Goal: Transaction & Acquisition: Purchase product/service

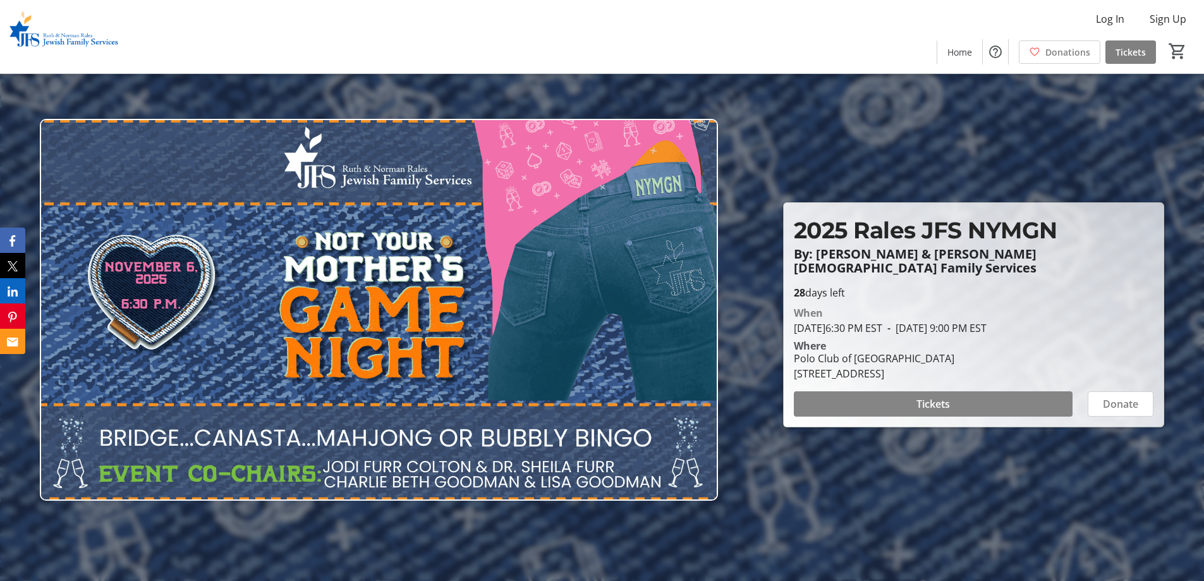
click at [976, 396] on span at bounding box center [933, 404] width 279 height 30
click at [1135, 389] on span at bounding box center [1120, 404] width 64 height 30
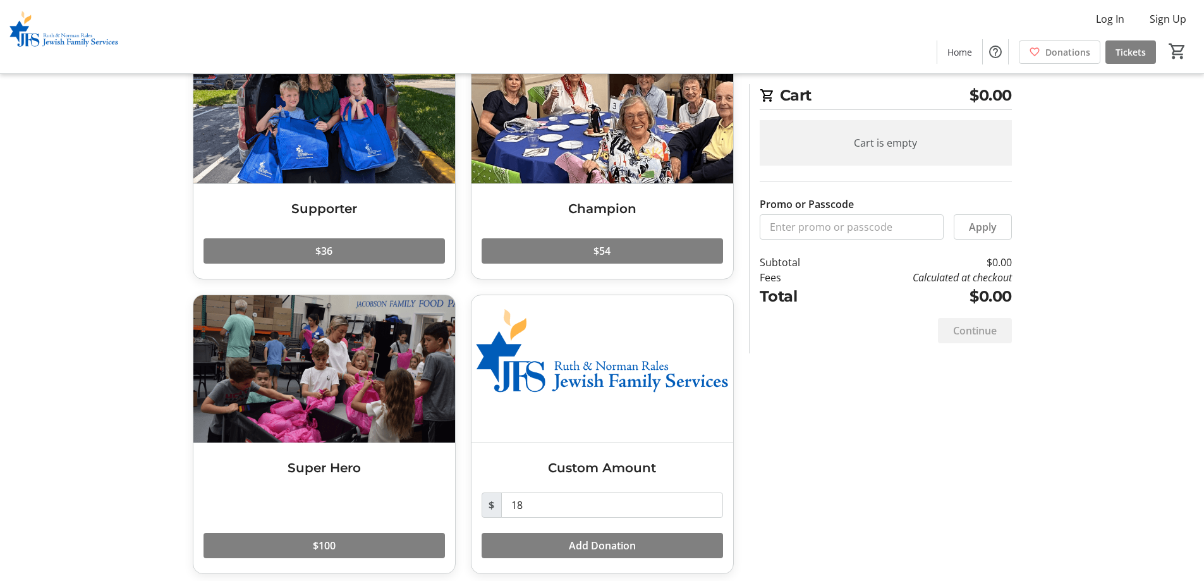
scroll to position [115, 0]
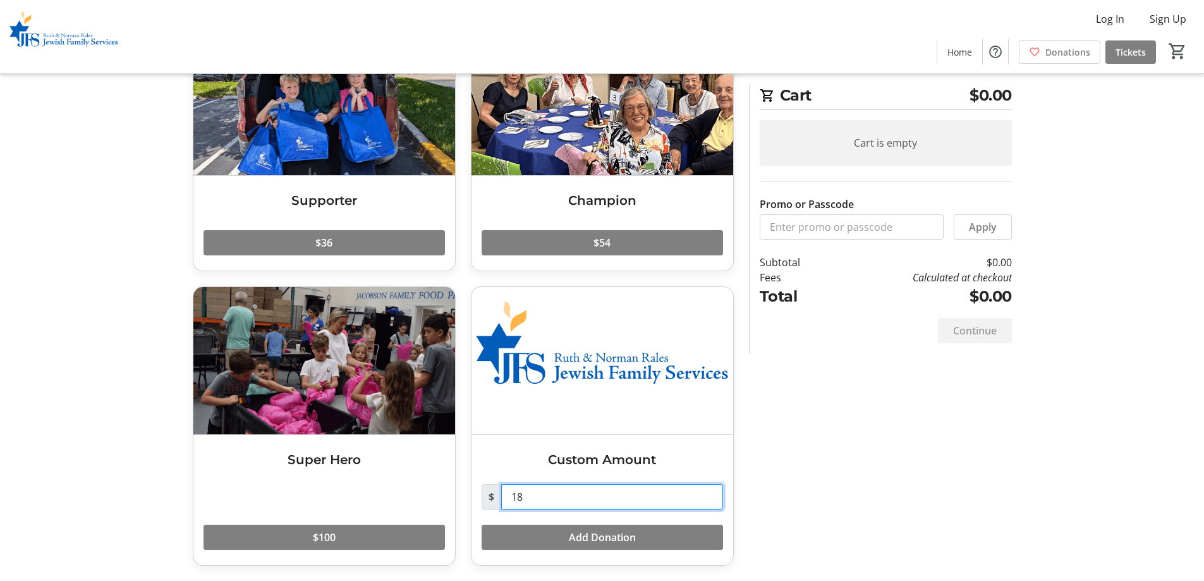
drag, startPoint x: 576, startPoint y: 498, endPoint x: 494, endPoint y: 501, distance: 81.6
click at [494, 501] on div "$ 18" at bounding box center [602, 496] width 241 height 25
type input "46"
click at [935, 382] on div "Make a Donation Supporter Read more $36 Champion Read more $54 Super Hero Read …" at bounding box center [602, 285] width 834 height 592
click at [632, 532] on span "Add Donation" at bounding box center [602, 537] width 67 height 15
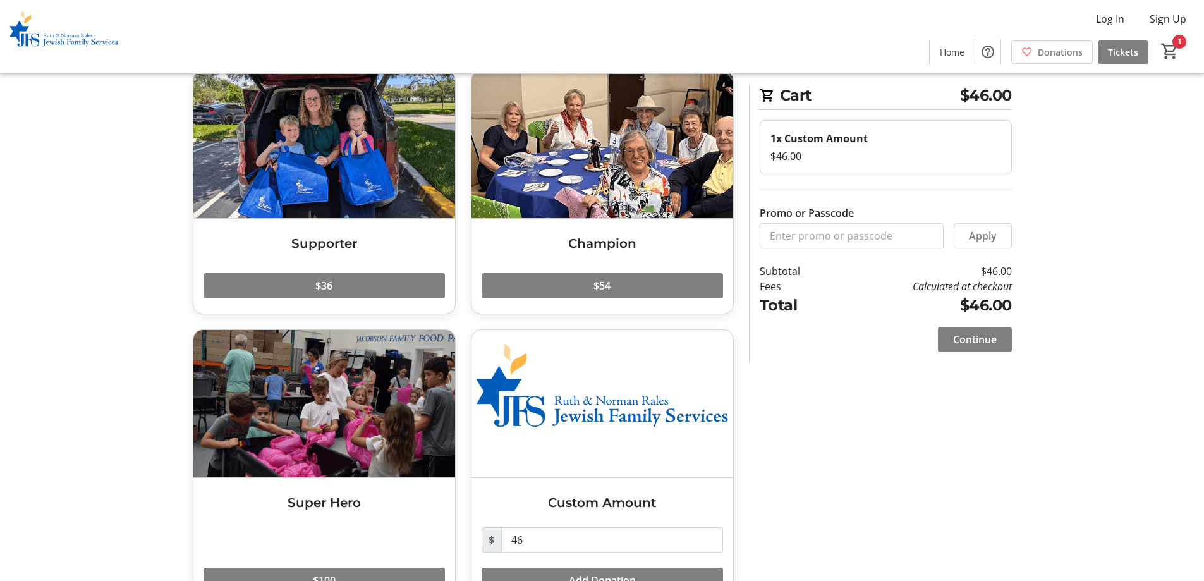
scroll to position [0, 0]
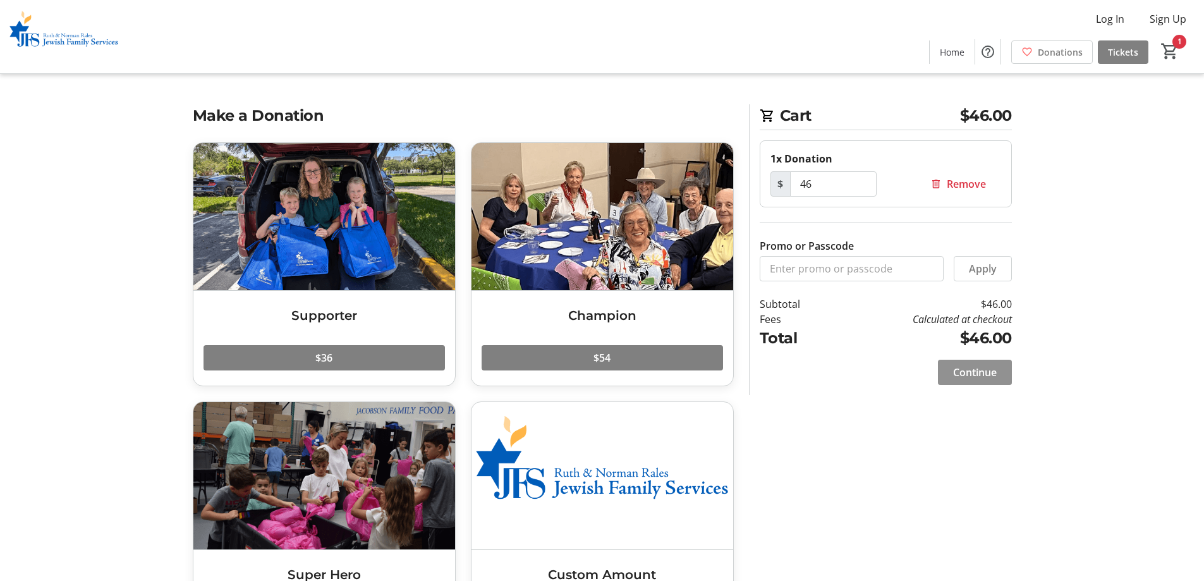
click at [970, 362] on span at bounding box center [975, 372] width 74 height 30
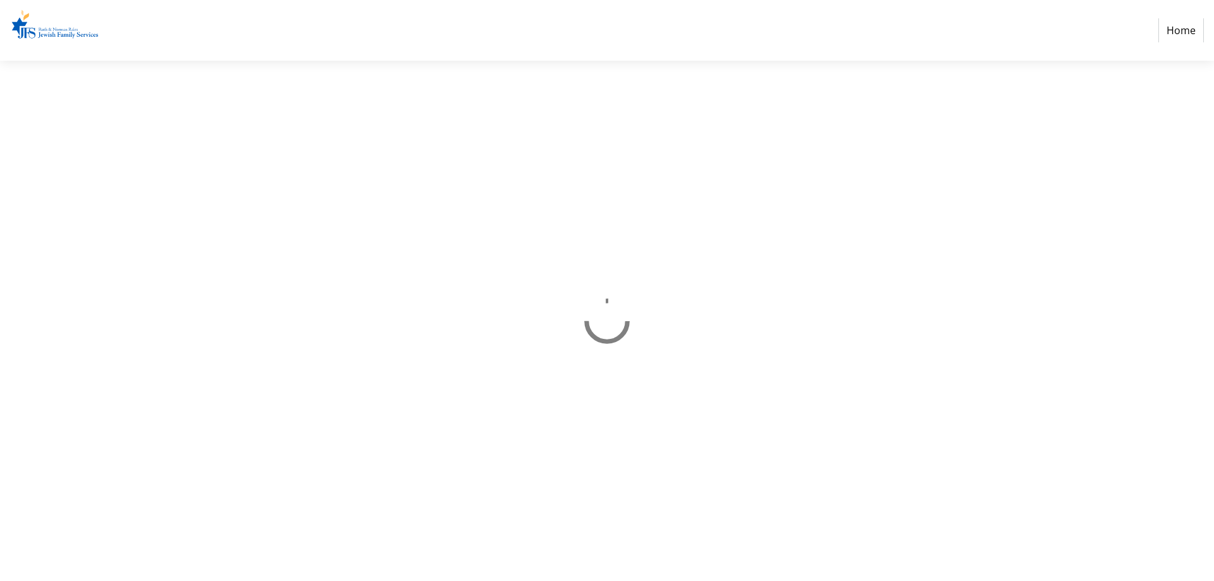
select select "US"
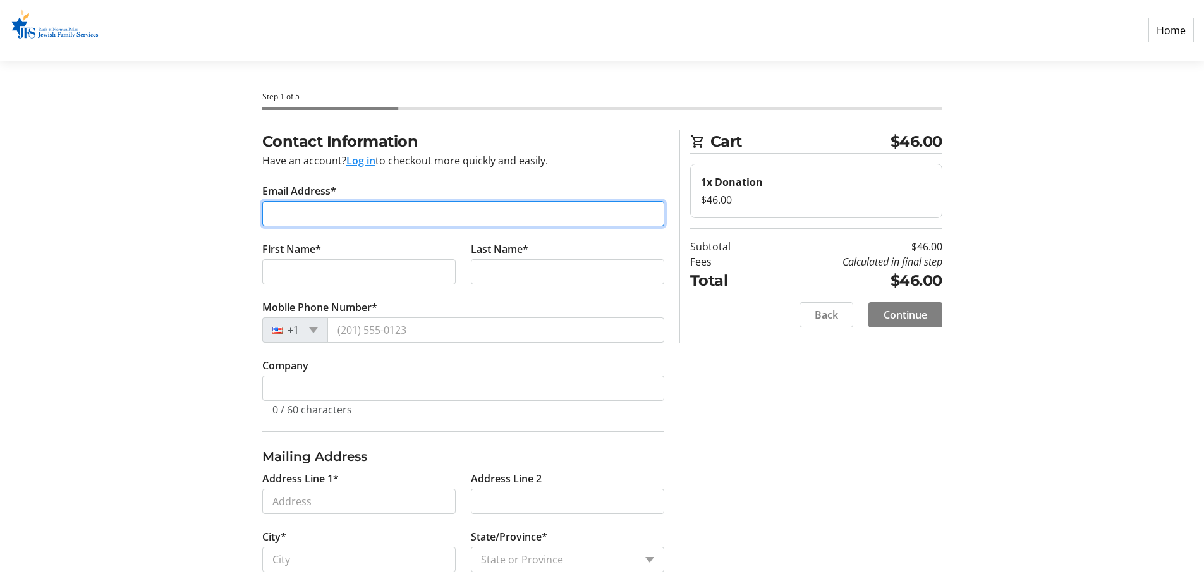
click at [360, 214] on input "Email Address*" at bounding box center [463, 213] width 402 height 25
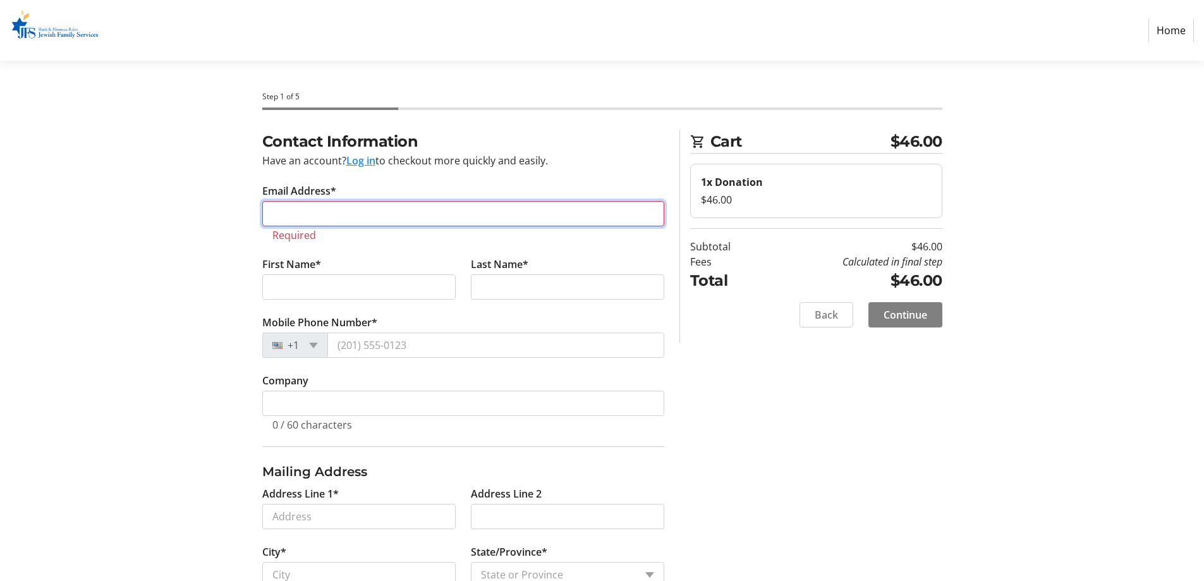
paste input "[EMAIL_ADDRESS][DOMAIN_NAME]"
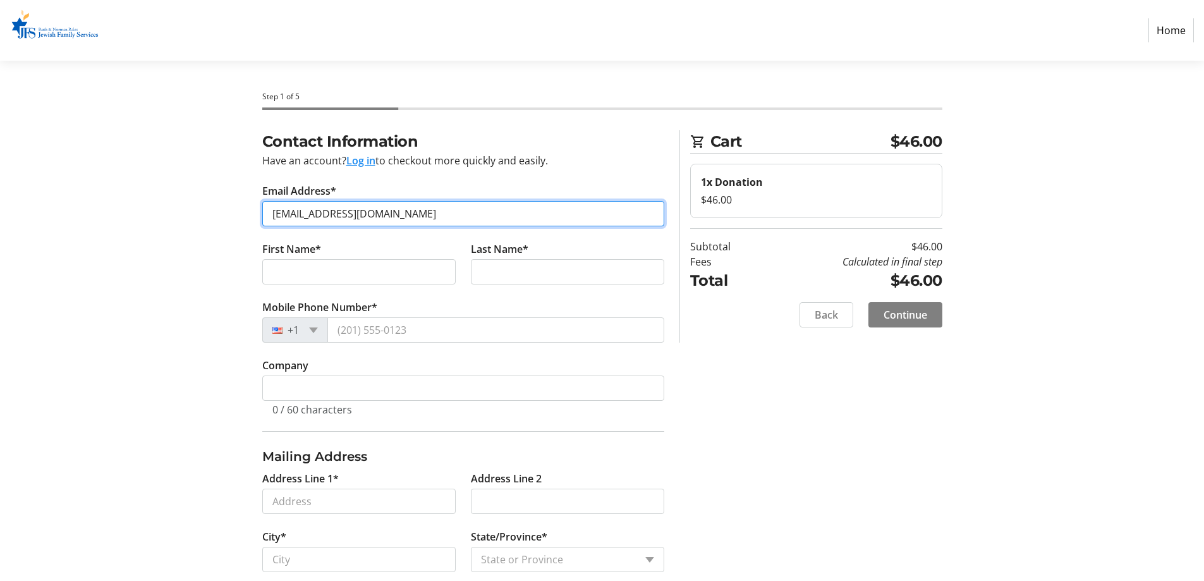
type input "[EMAIL_ADDRESS][DOMAIN_NAME]"
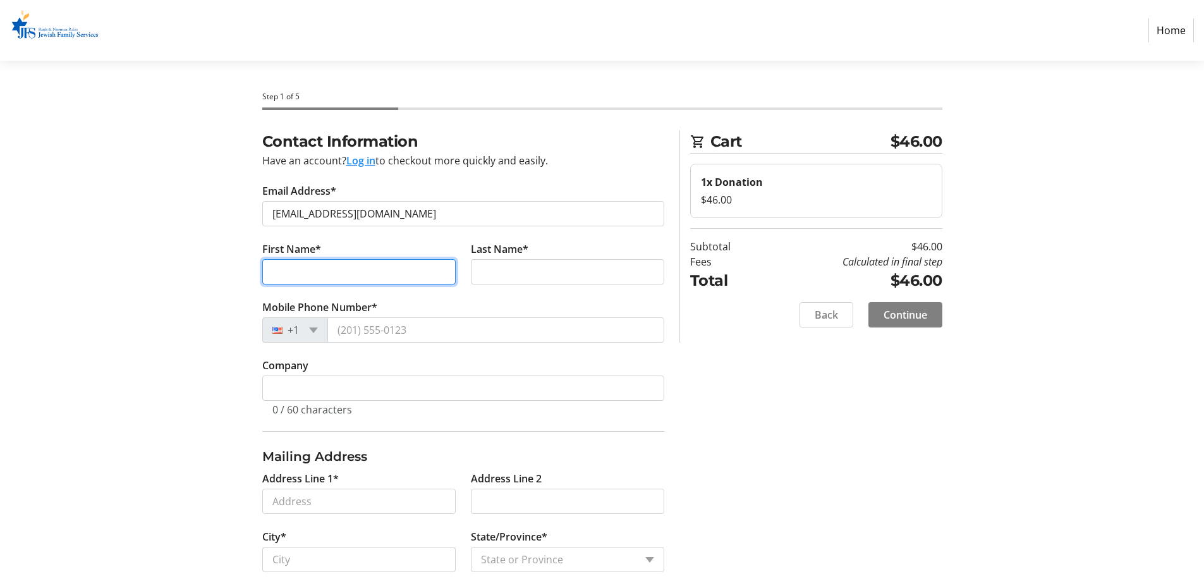
click at [308, 274] on input "First Name*" at bounding box center [358, 271] width 193 height 25
type input "[PERSON_NAME]"
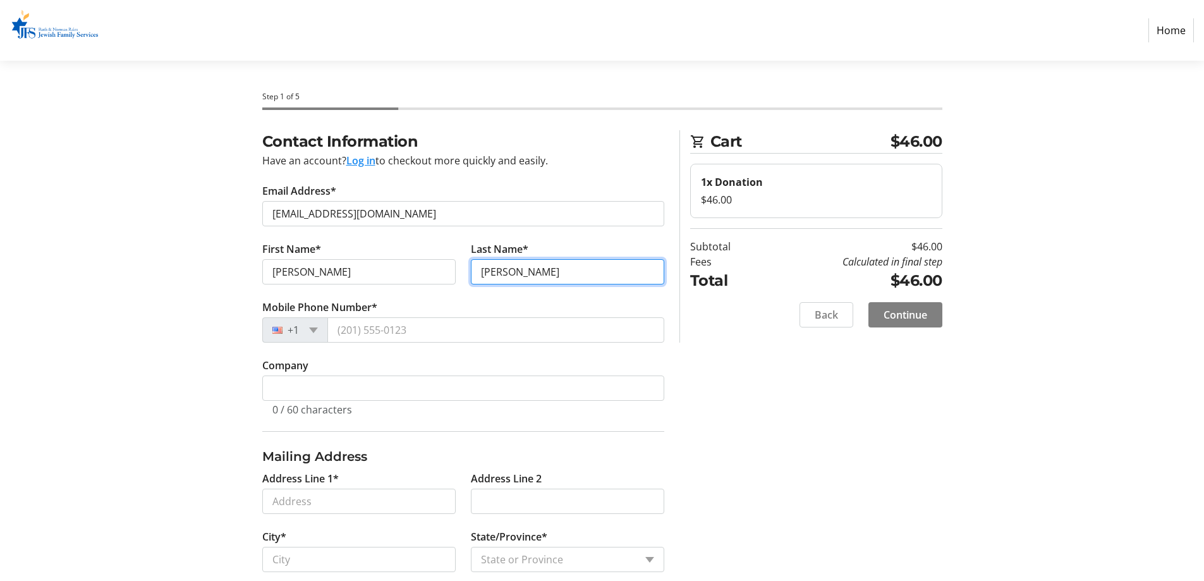
type input "[PERSON_NAME]"
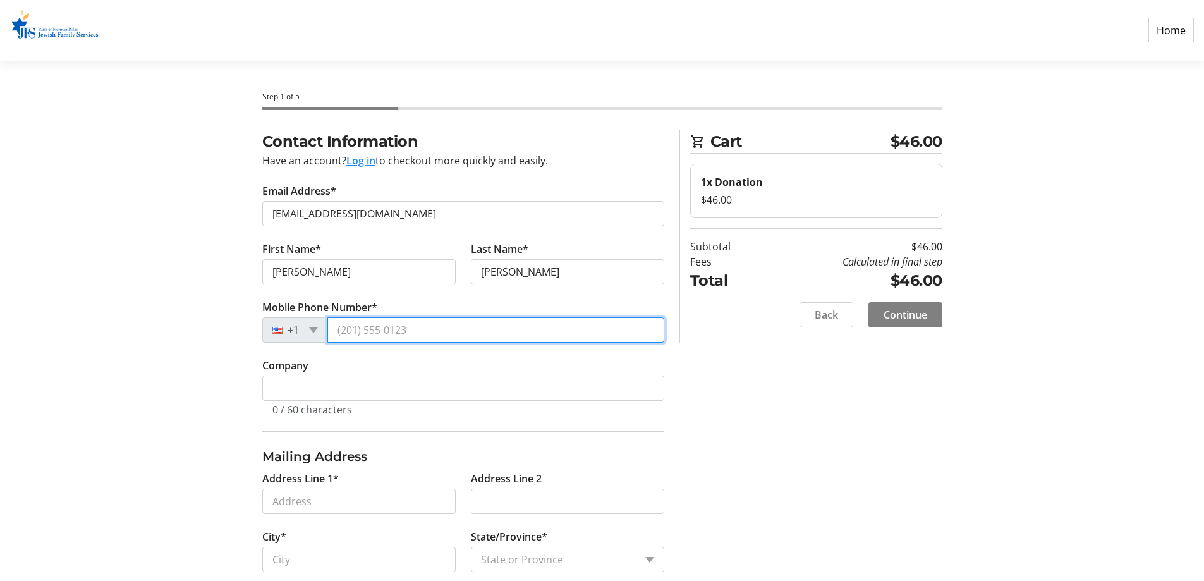
click at [343, 332] on input "Mobile Phone Number*" at bounding box center [495, 329] width 337 height 25
paste input "tel"
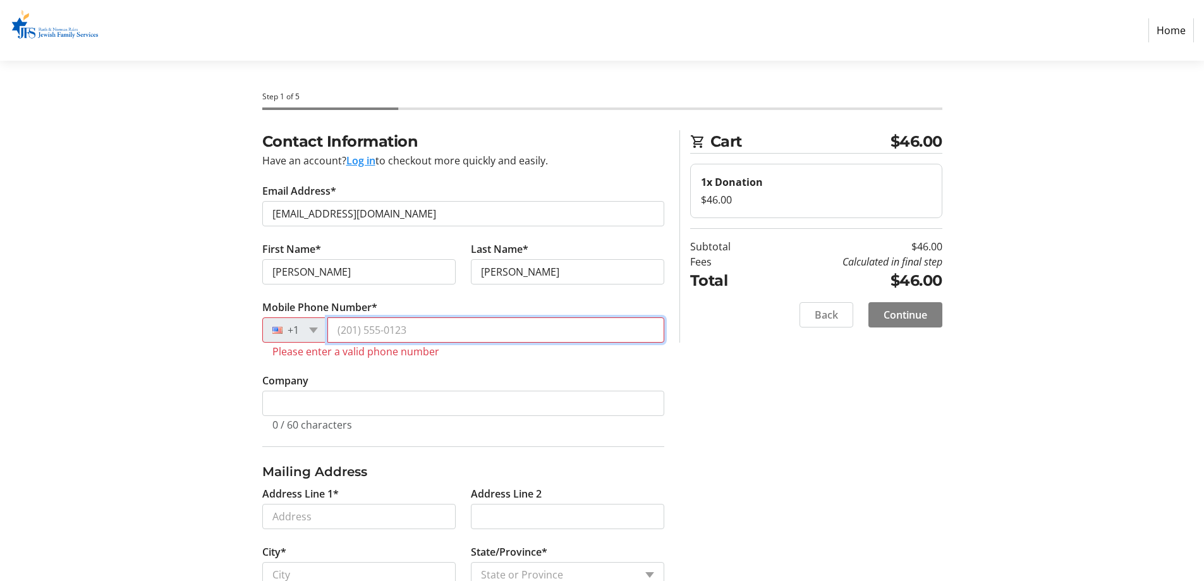
paste input "[PHONE_NUMBER]"
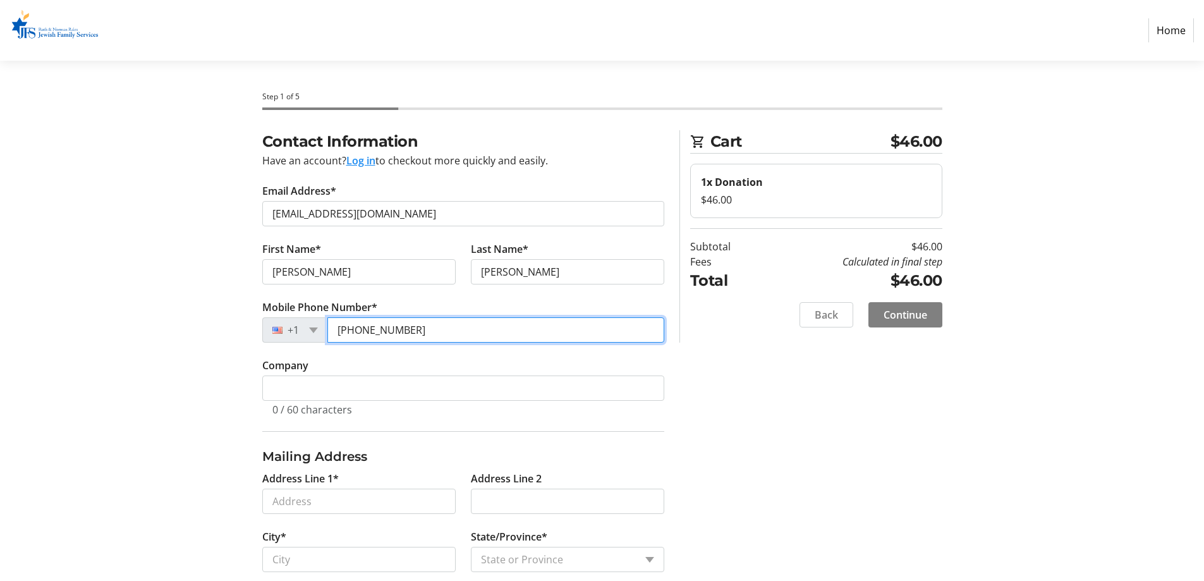
type input "[PHONE_NUMBER]"
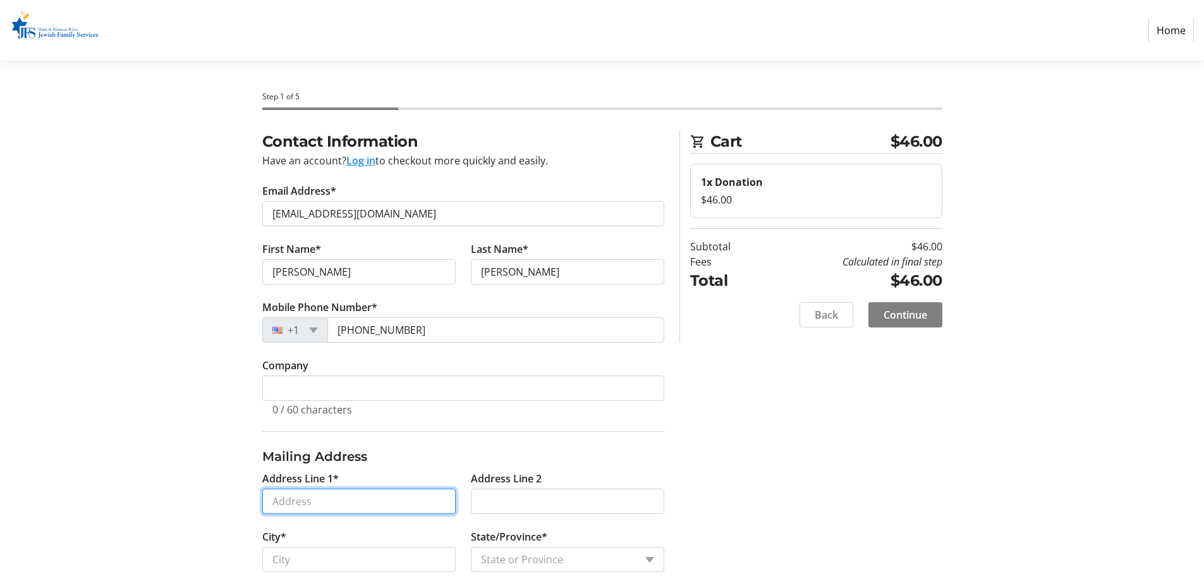
click at [332, 491] on input "Address Line 1*" at bounding box center [358, 501] width 193 height 25
paste input "[STREET_ADDRESS][PERSON_NAME]"
type input "[STREET_ADDRESS][PERSON_NAME]"
type input "Boca Raton"
select select "FL"
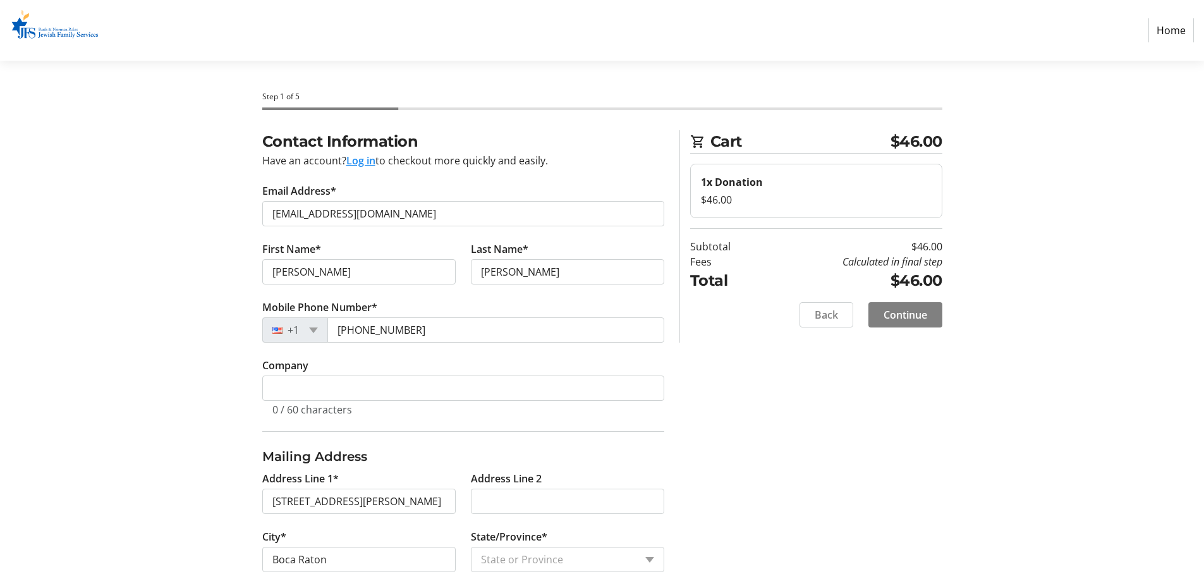
type input "33432"
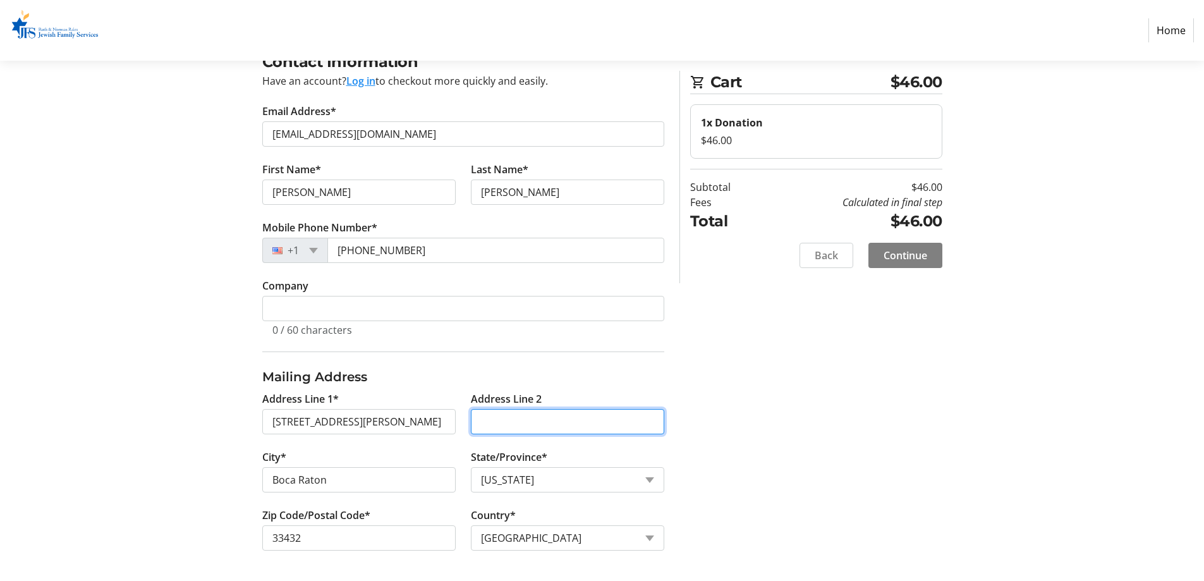
click at [496, 422] on input "Address Line 2" at bounding box center [567, 421] width 193 height 25
click at [482, 419] on input "331" at bounding box center [567, 421] width 193 height 25
type input "APT 331"
click at [937, 249] on span at bounding box center [905, 255] width 74 height 30
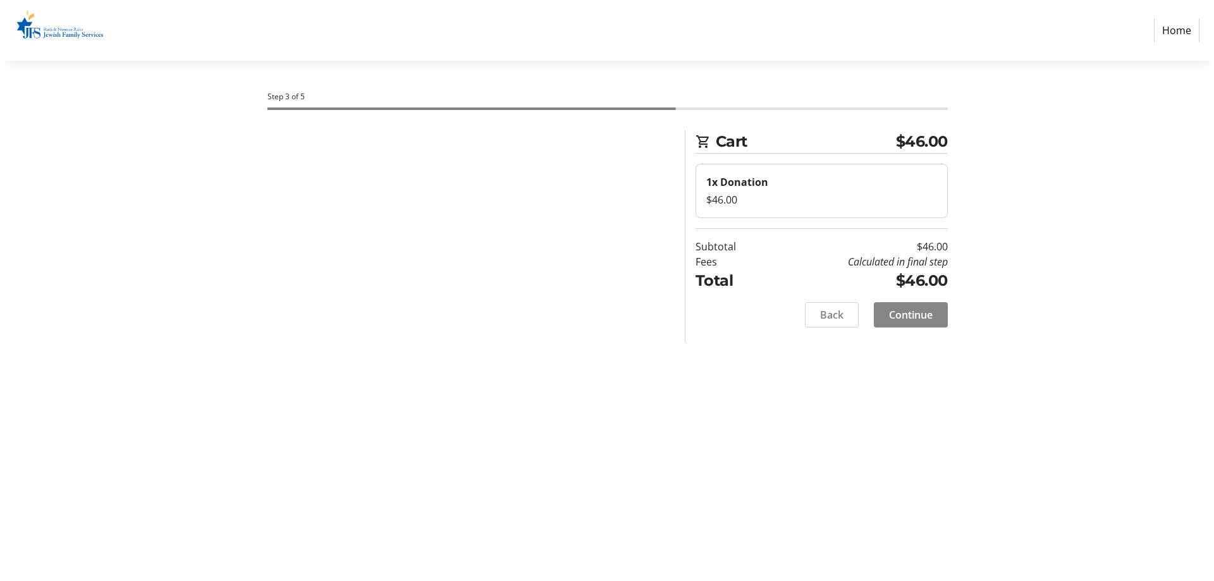
scroll to position [0, 0]
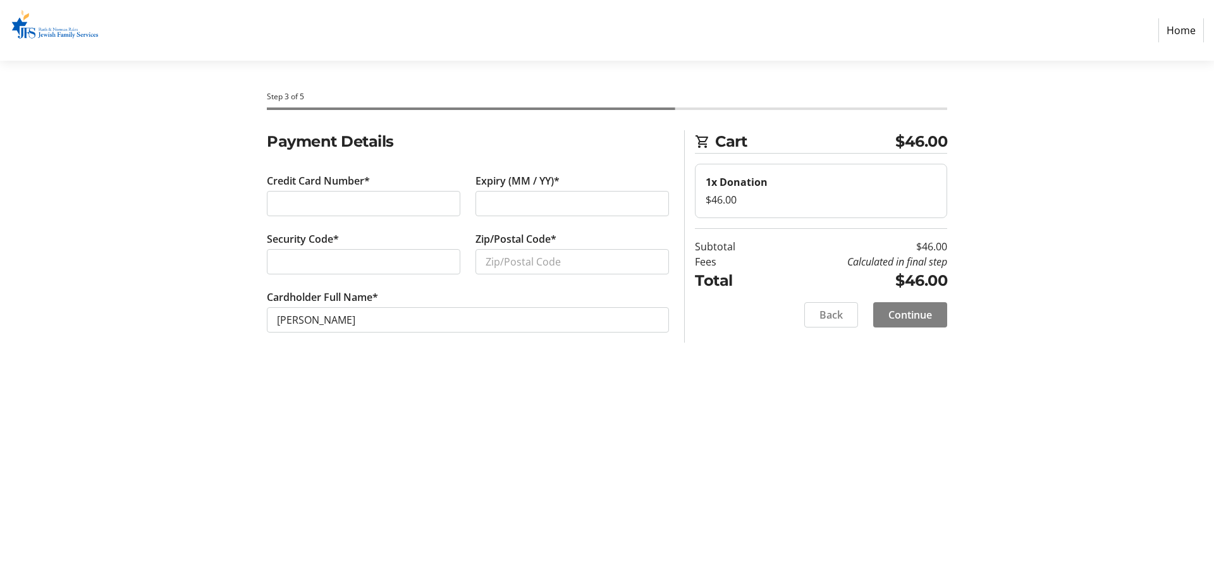
click at [305, 348] on section "Payment Details Credit Card Number* Expiry (MM / YY)* Security Code* Zip/Postal…" at bounding box center [468, 246] width 402 height 233
click at [494, 262] on input "Zip/Postal Code*" at bounding box center [571, 261] width 193 height 25
type input "33432"
click at [932, 322] on span at bounding box center [910, 315] width 74 height 30
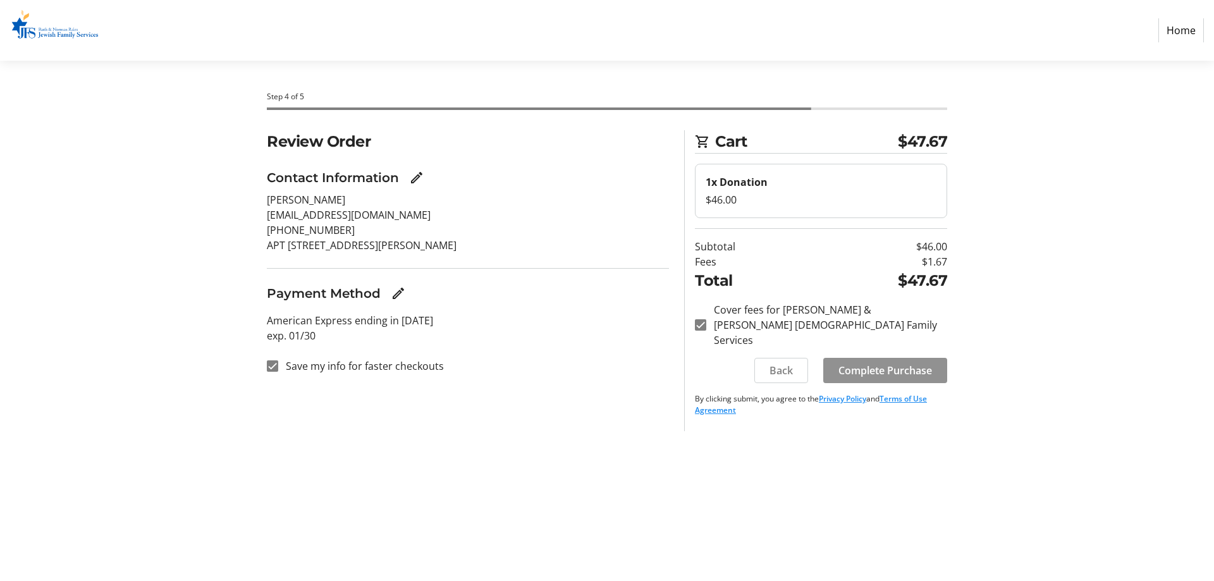
click at [886, 363] on span "Complete Purchase" at bounding box center [885, 370] width 94 height 15
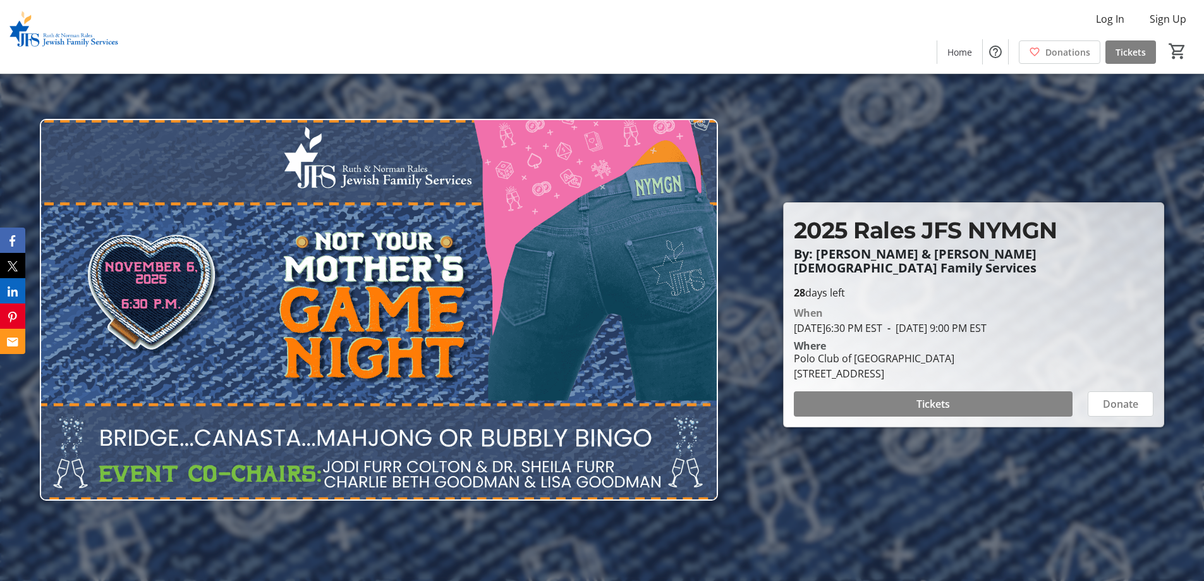
click at [960, 399] on span at bounding box center [933, 404] width 279 height 30
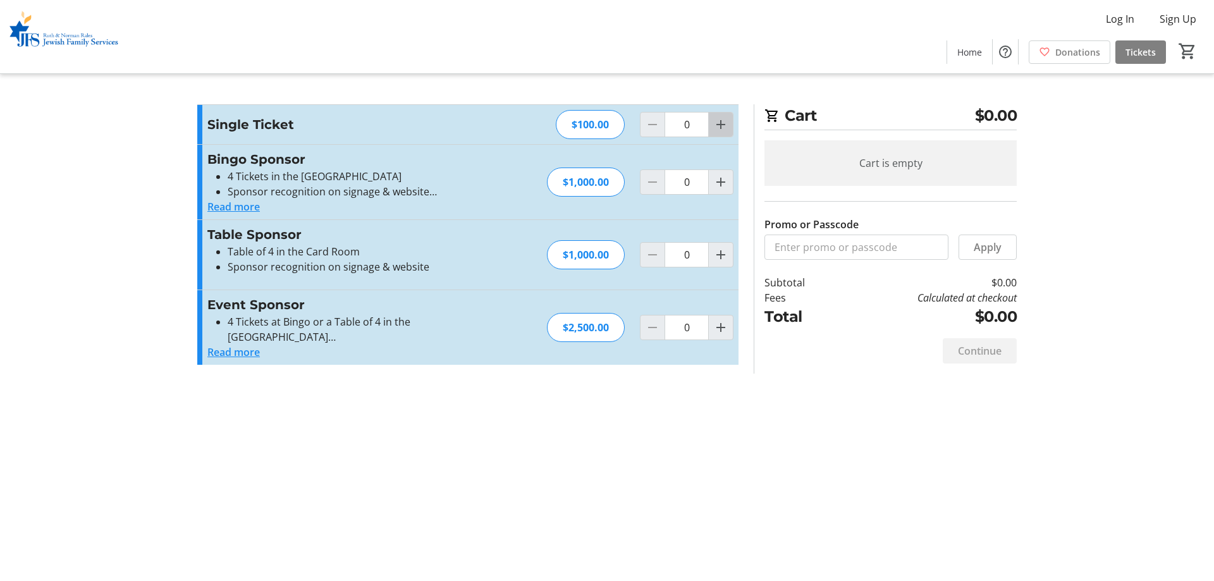
click at [712, 126] on span "Increment by one" at bounding box center [721, 125] width 24 height 24
type input "1"
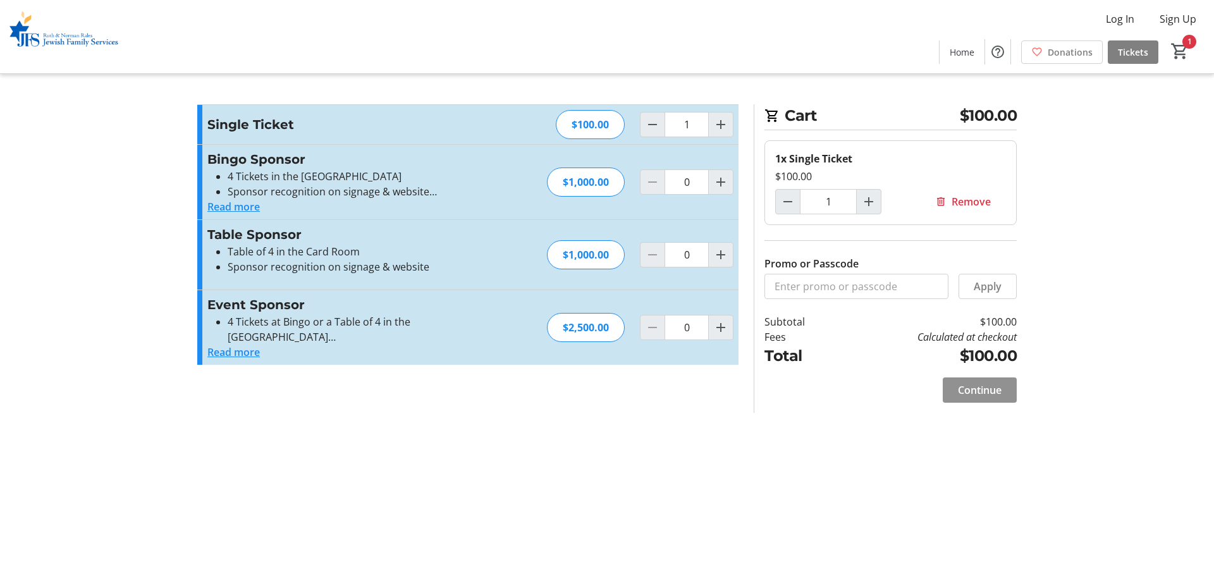
click at [981, 388] on span "Continue" at bounding box center [980, 389] width 44 height 15
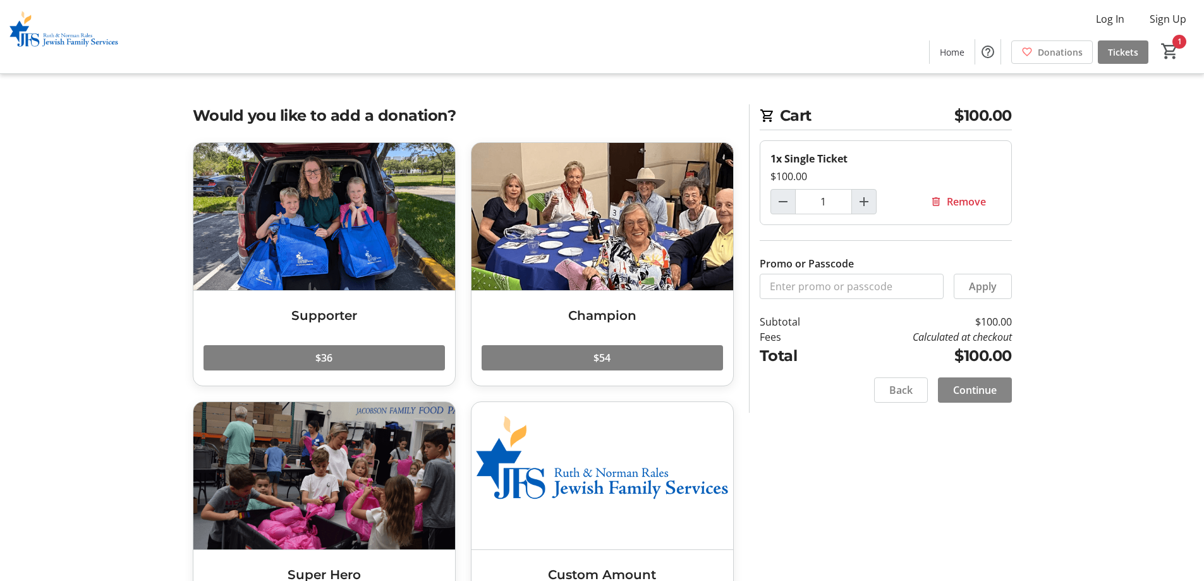
click at [983, 399] on span at bounding box center [975, 390] width 74 height 30
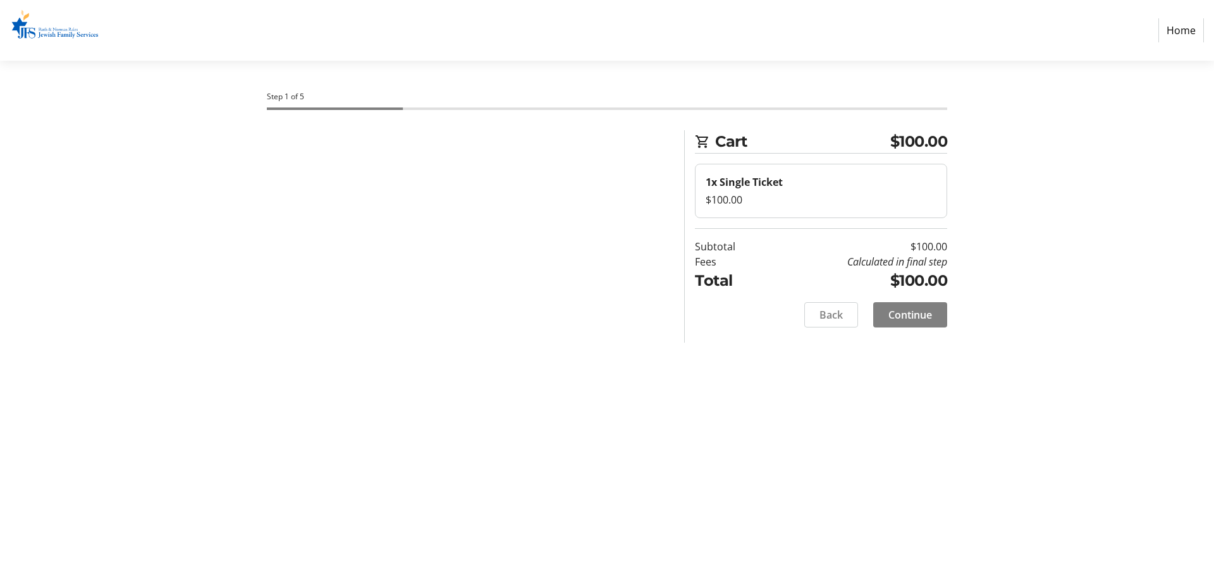
select select "US"
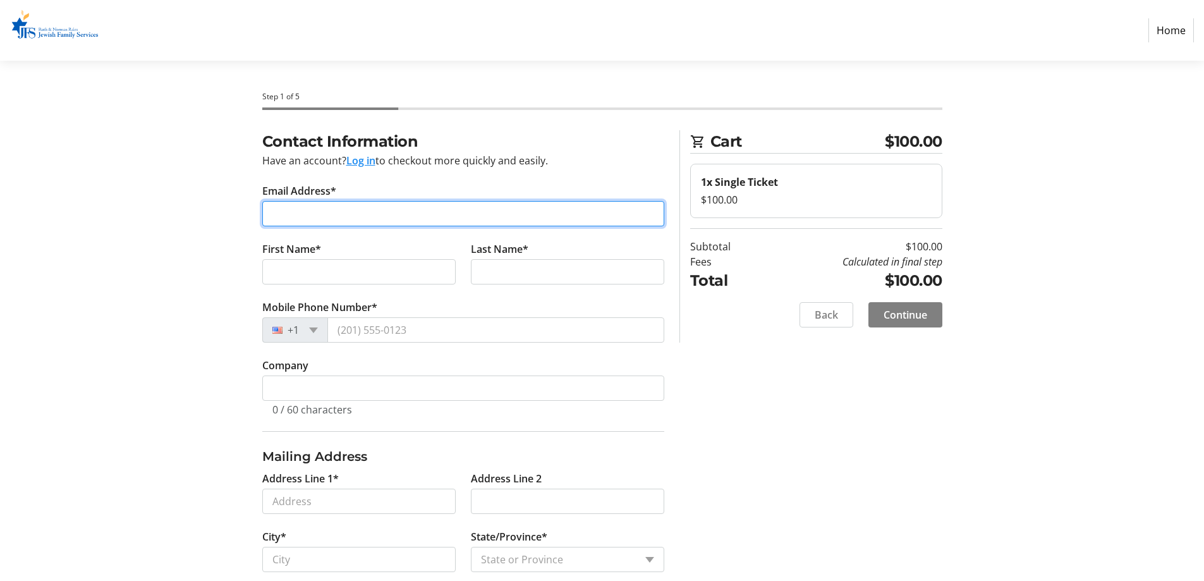
paste input "snestler@onesir.net"
type input "snestler@onesir.net"
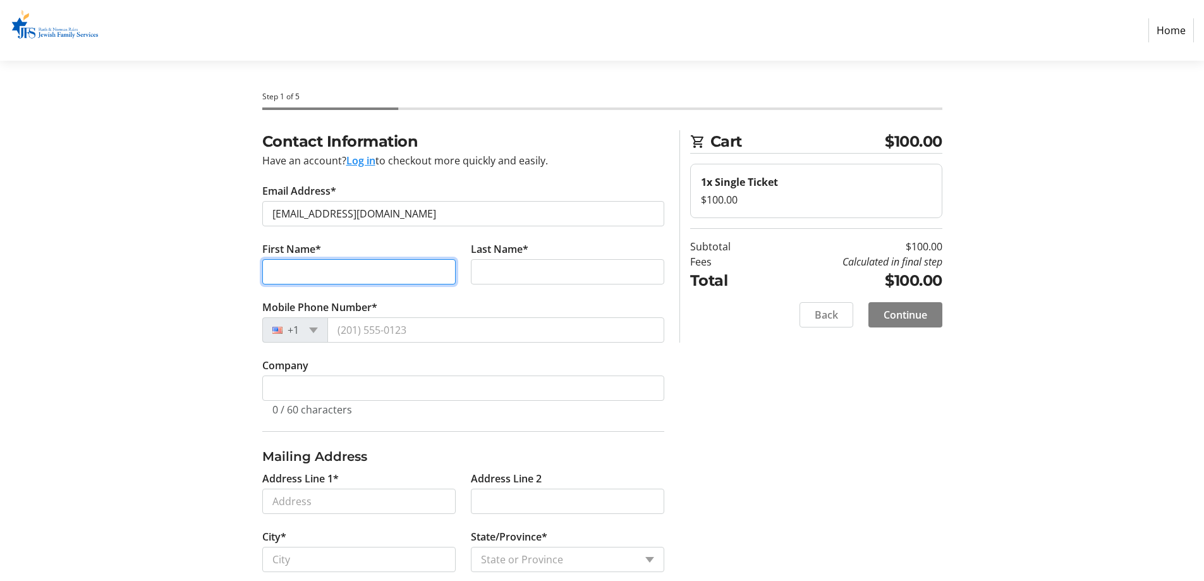
click at [312, 279] on input "First Name*" at bounding box center [358, 271] width 193 height 25
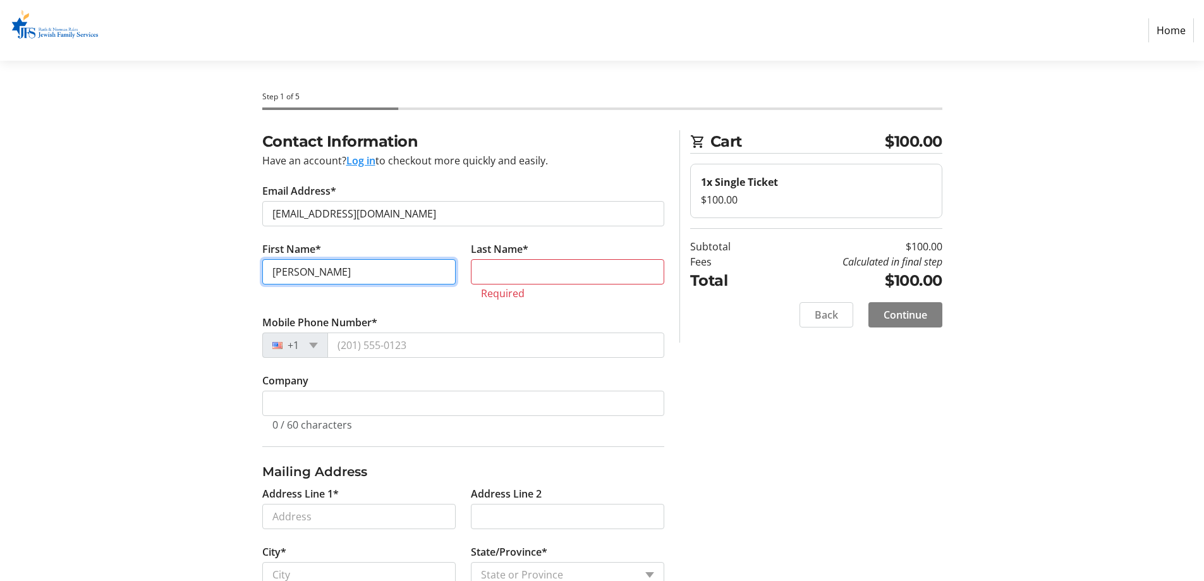
type input "Sheila"
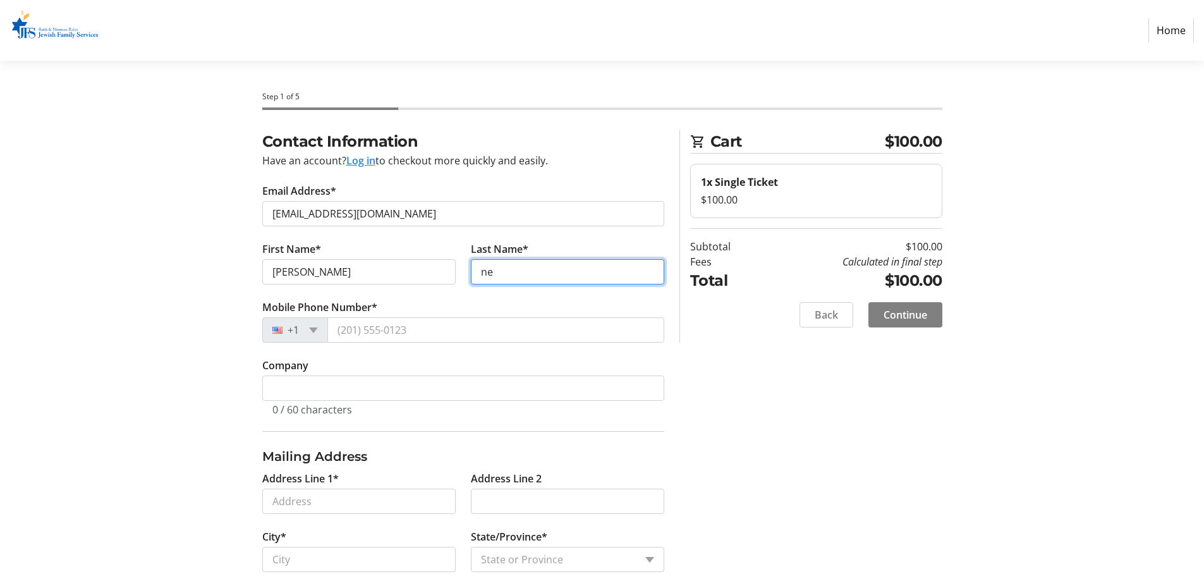
type input "n"
type input "Nestler"
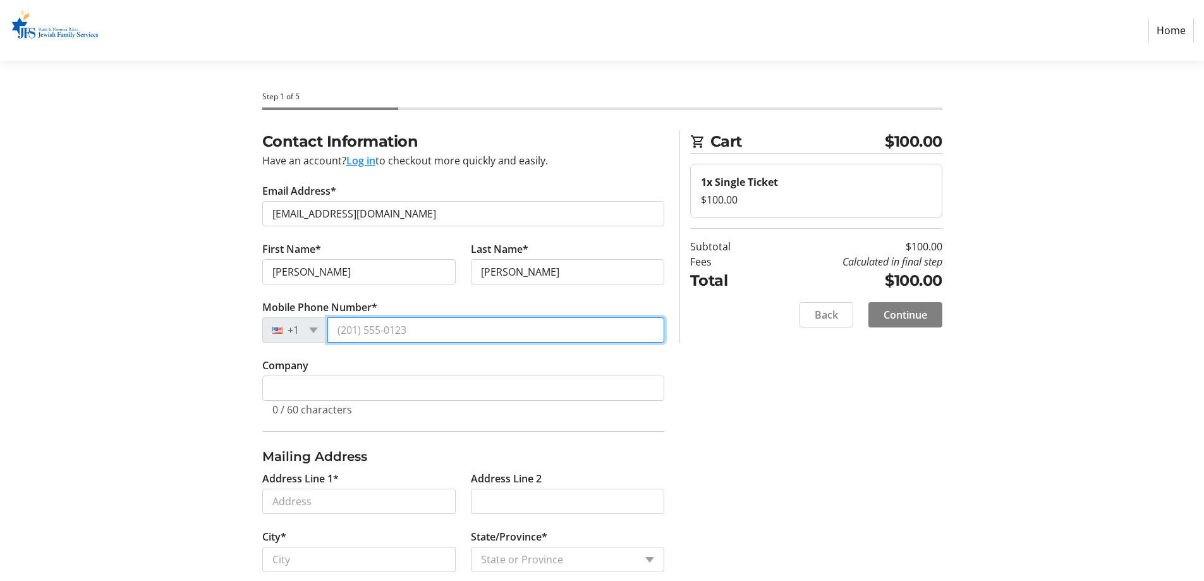
paste input "(561) 212-1519"
type input "(561) 212-1519"
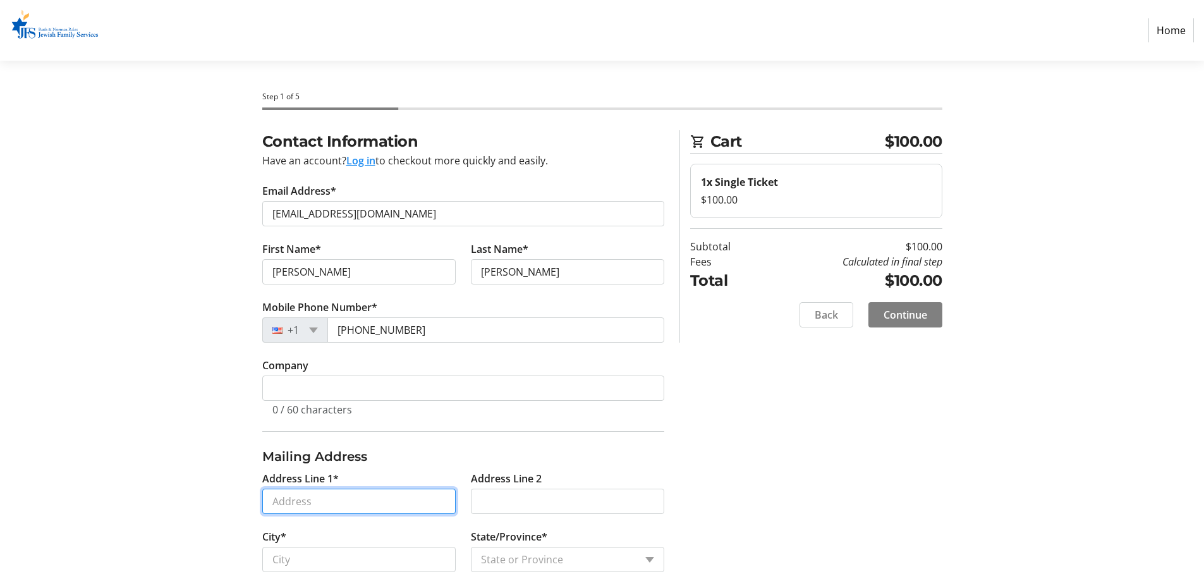
click at [294, 498] on input "Address Line 1*" at bounding box center [358, 501] width 193 height 25
paste input "7709 Charney Lane"
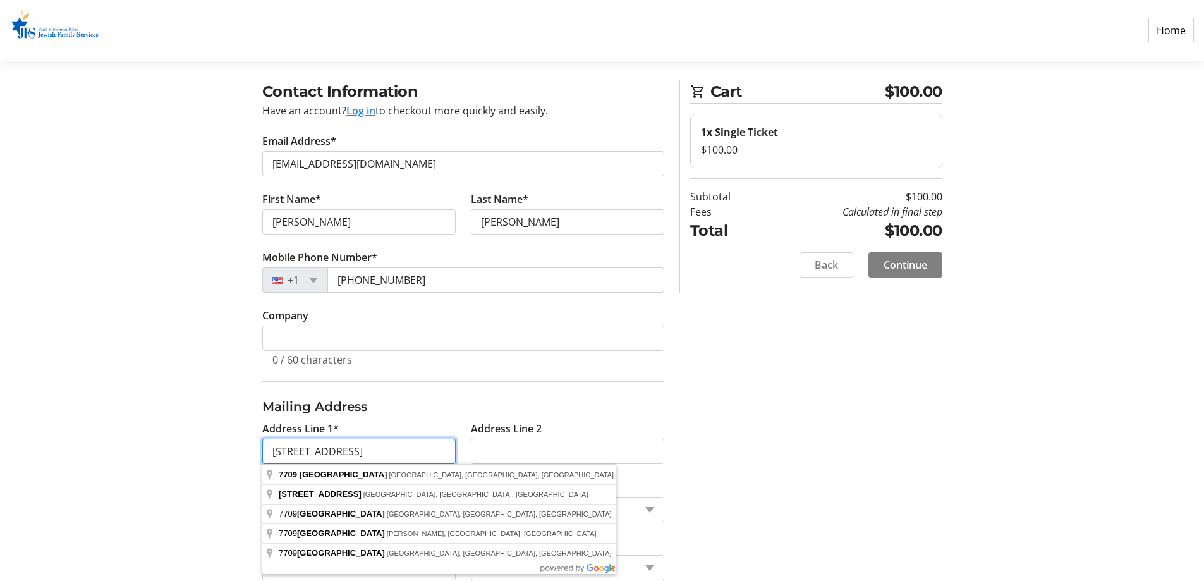
scroll to position [126, 0]
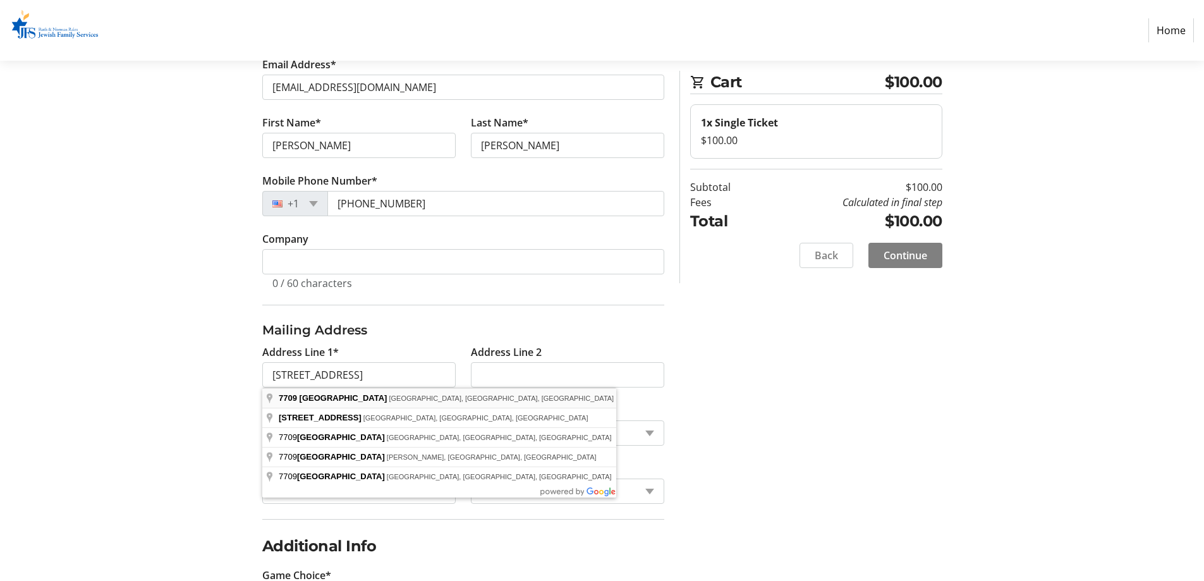
type input "7709 Charney Lane"
type input "Boca Raton"
select select "FL"
type input "33496"
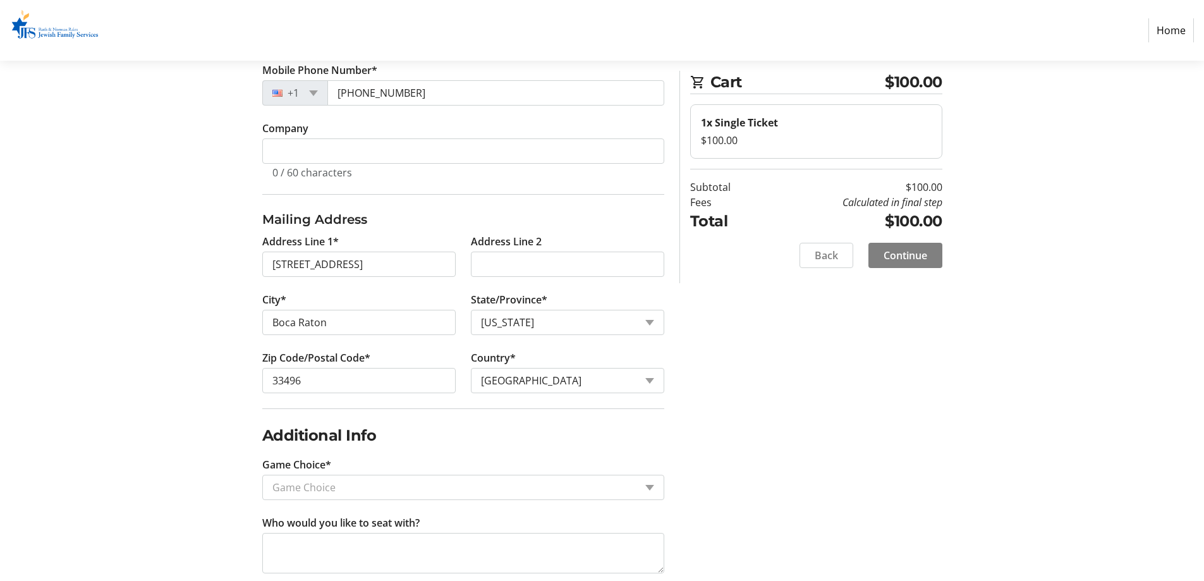
scroll to position [260, 0]
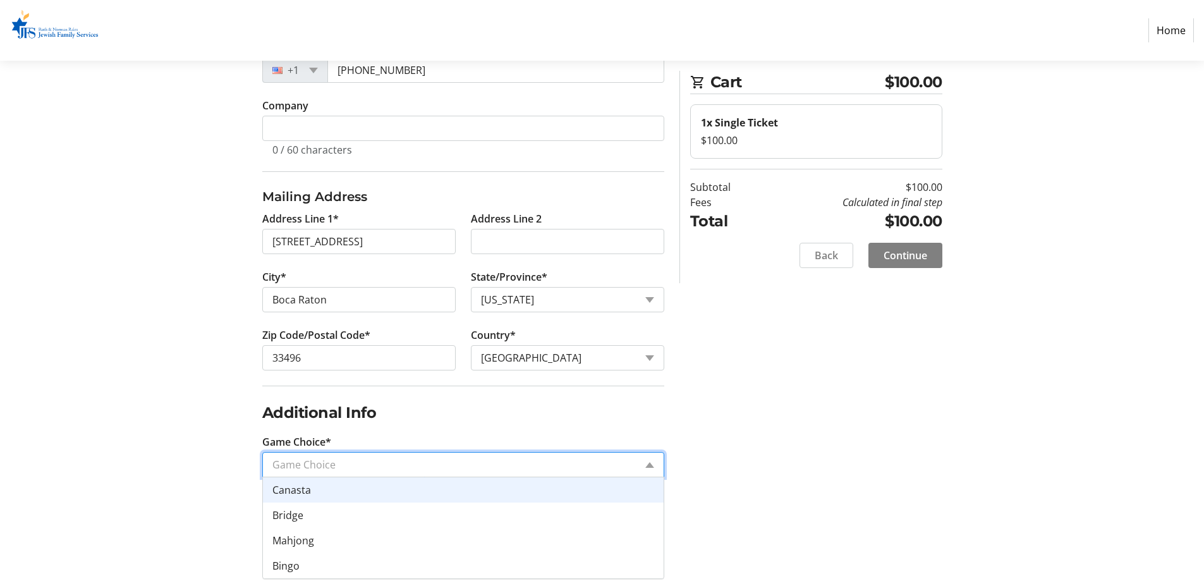
click at [393, 464] on input "Game Choice*" at bounding box center [453, 464] width 363 height 15
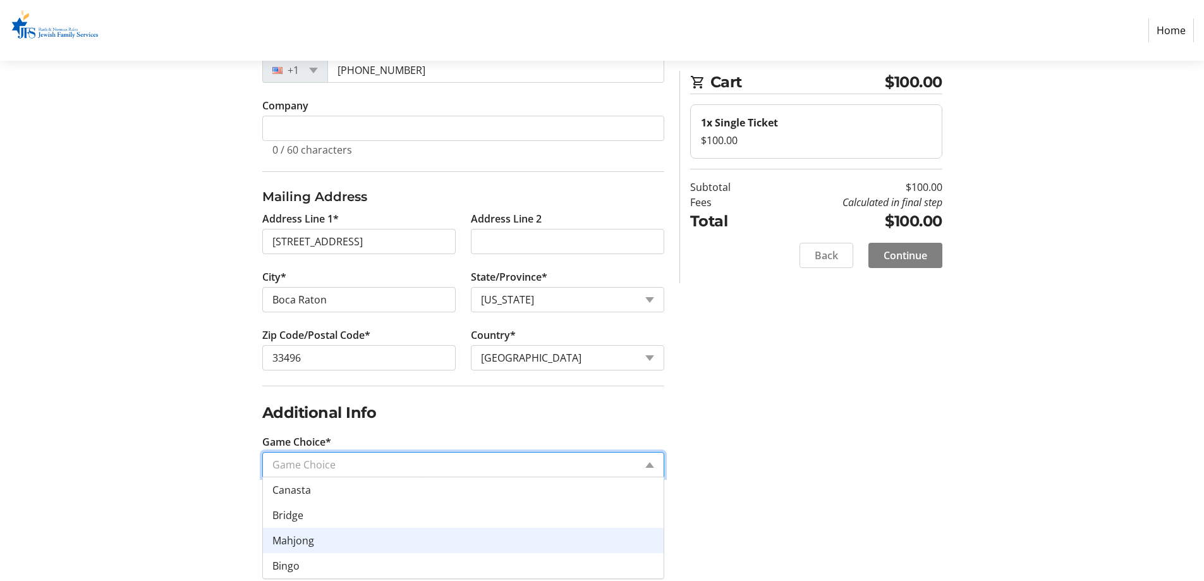
click at [367, 534] on div "Mahjong" at bounding box center [463, 540] width 401 height 25
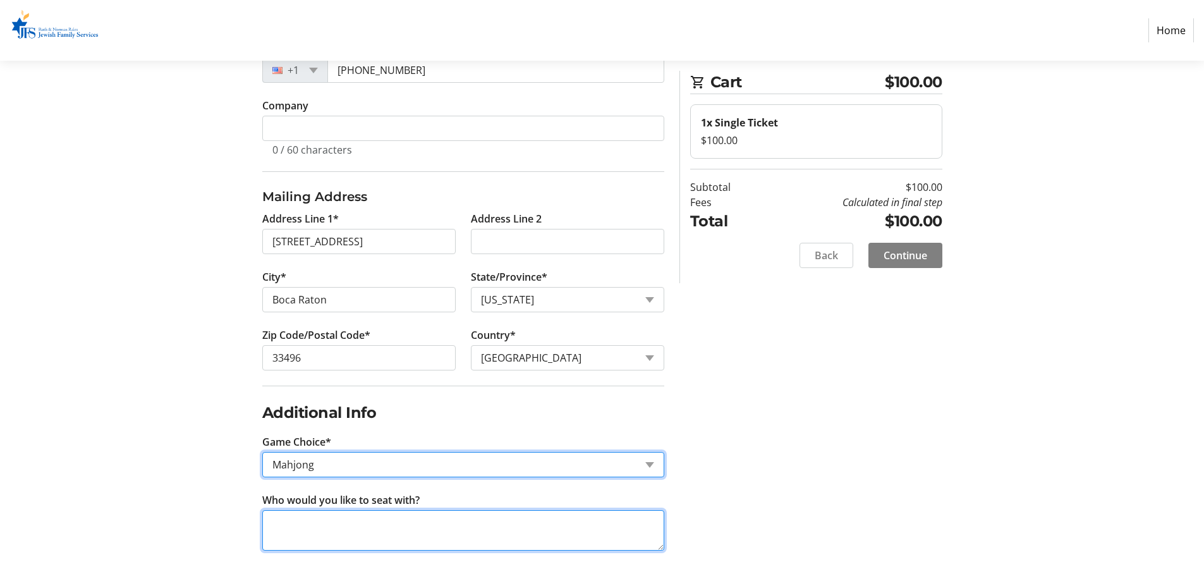
click at [367, 534] on textarea "Who would you like to seat with?" at bounding box center [463, 530] width 402 height 40
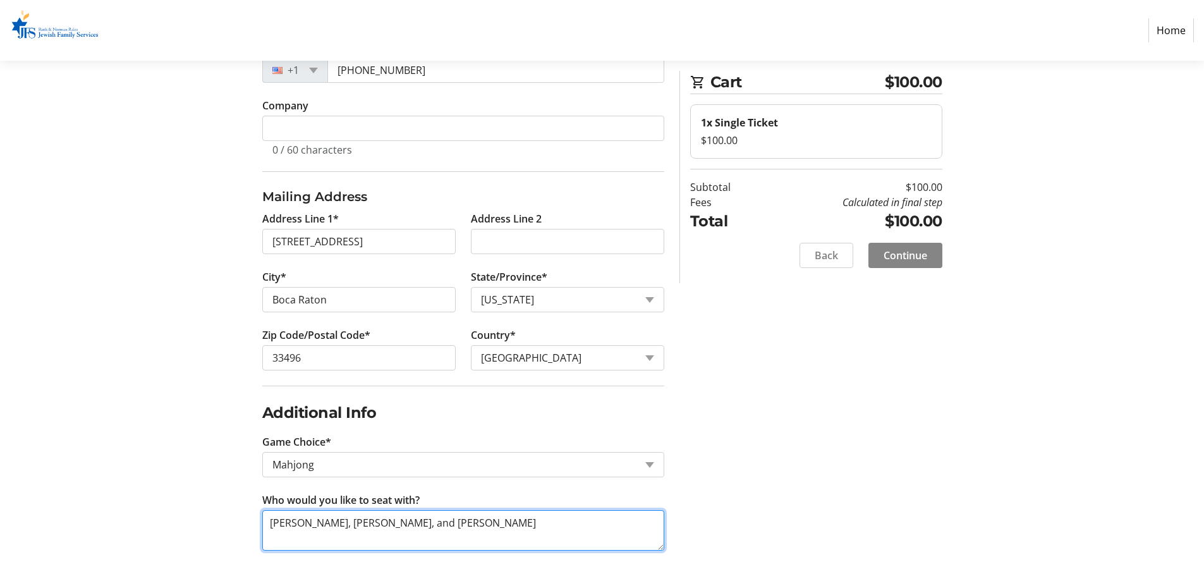
type textarea "Beth Garrod, Rona Geller, and Saree Block"
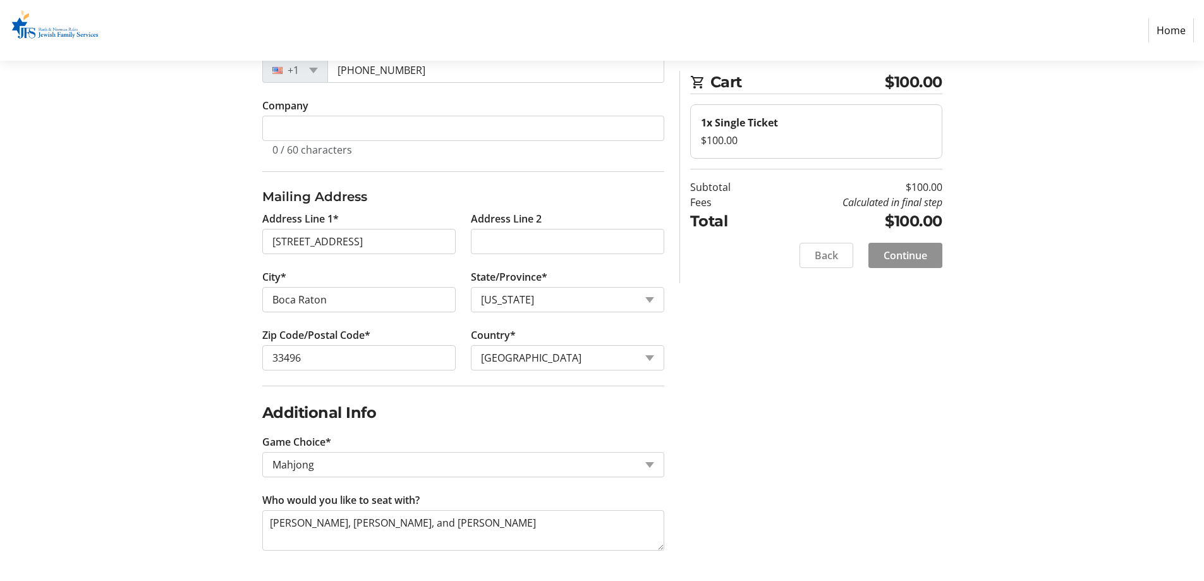
click at [904, 250] on span "Continue" at bounding box center [906, 255] width 44 height 15
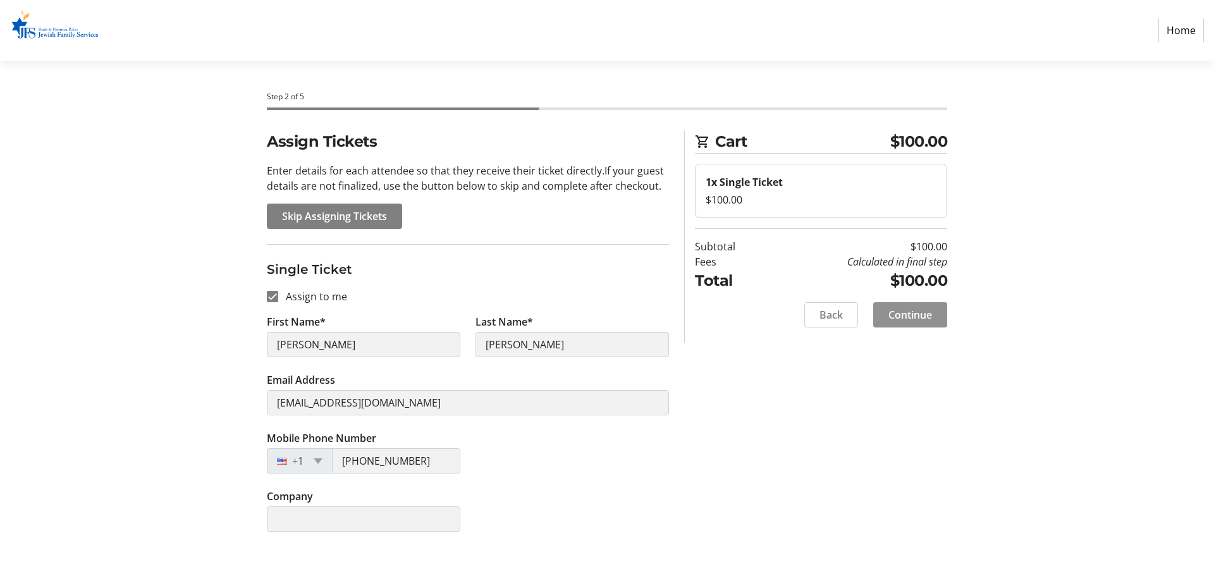
click at [923, 317] on span "Continue" at bounding box center [910, 314] width 44 height 15
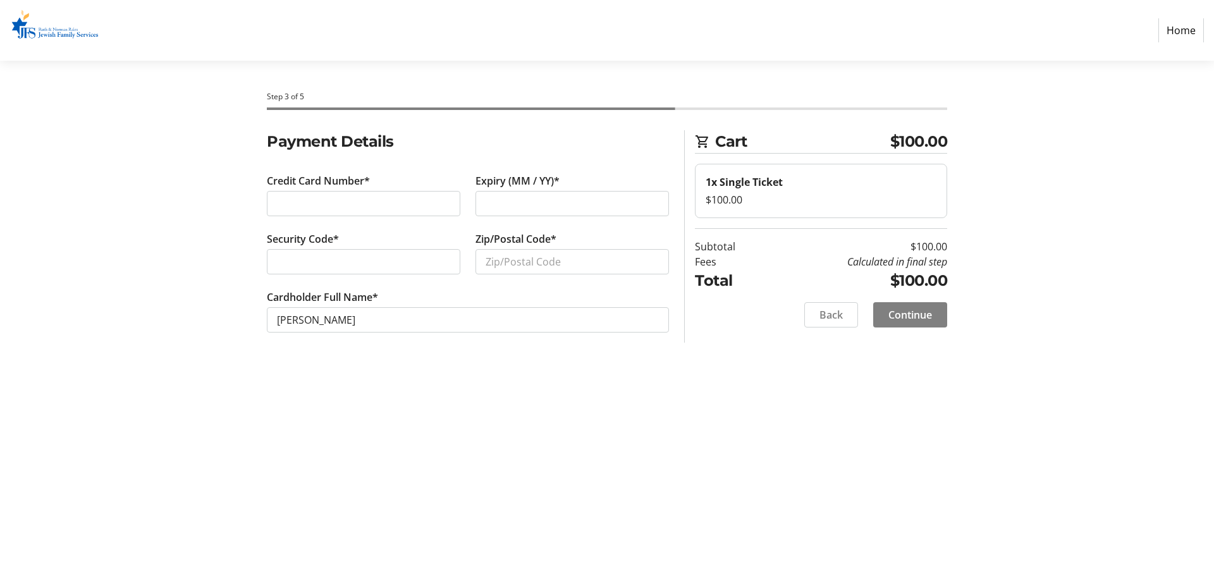
click at [528, 212] on div at bounding box center [571, 203] width 193 height 25
click at [335, 271] on div at bounding box center [363, 261] width 193 height 25
click at [336, 247] on div "Security Code*" at bounding box center [363, 260] width 209 height 58
click at [520, 262] on input "Zip/Postal Code*" at bounding box center [571, 261] width 193 height 25
type input "33496"
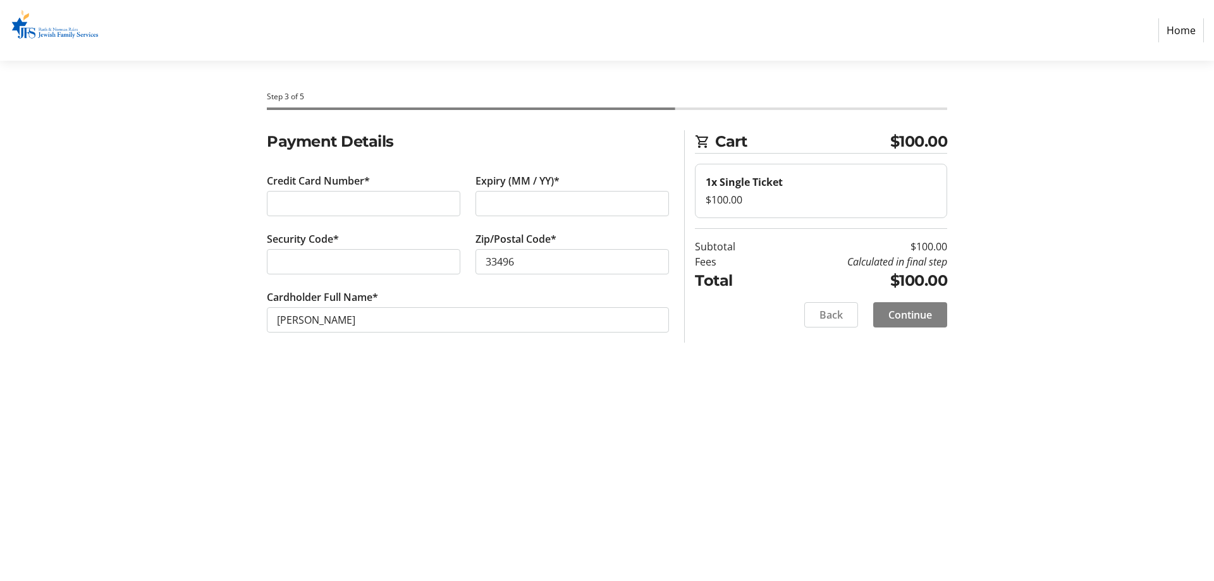
click at [589, 390] on div "Step 3 of 5 Cart $100.00 1x Single Ticket $100.00 Subtotal $100.00 Fees Calcula…" at bounding box center [607, 321] width 834 height 520
click at [927, 308] on span "Continue" at bounding box center [910, 314] width 44 height 15
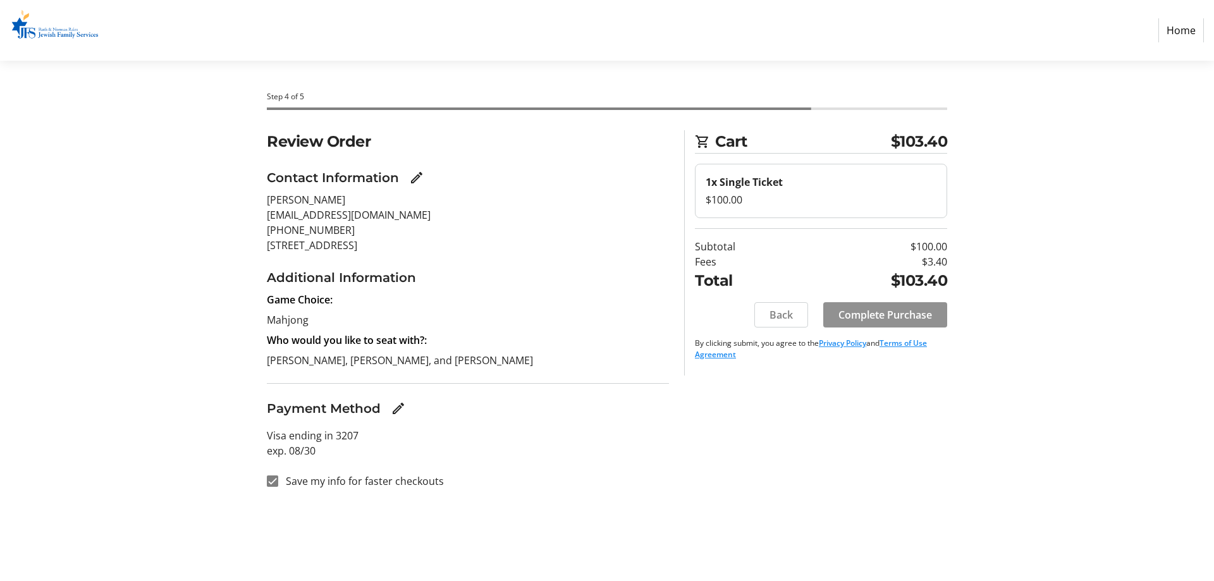
click at [849, 311] on span "Complete Purchase" at bounding box center [885, 314] width 94 height 15
